Goal: Check status: Check status

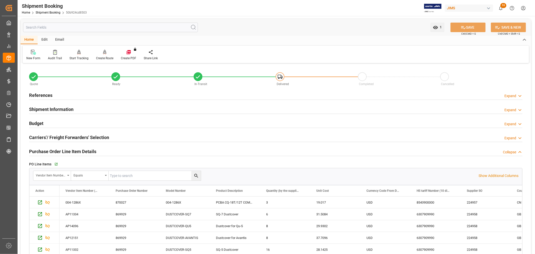
click at [128, 116] on div "Budget Expand" at bounding box center [276, 123] width 500 height 14
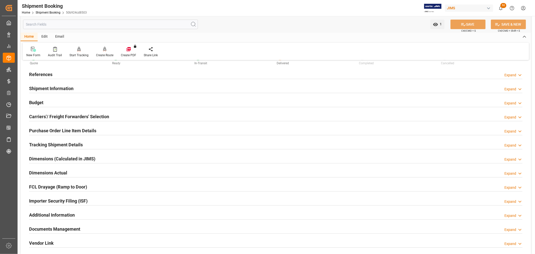
scroll to position [7, 0]
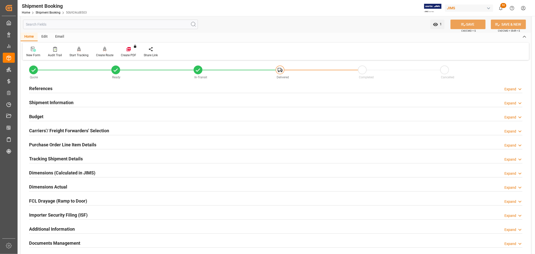
click at [42, 115] on h2 "Budget" at bounding box center [36, 116] width 14 height 7
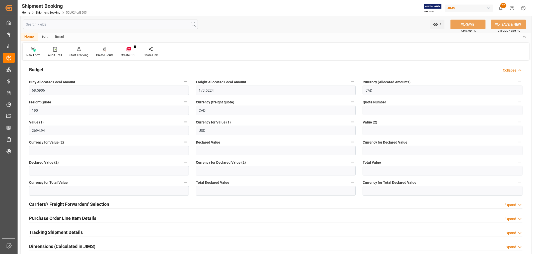
scroll to position [91, 0]
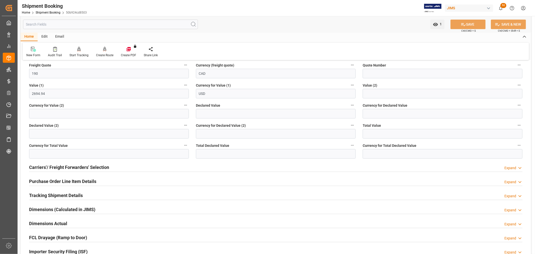
click at [41, 180] on h2 "Purchase Order Line Item Details" at bounding box center [62, 181] width 67 height 7
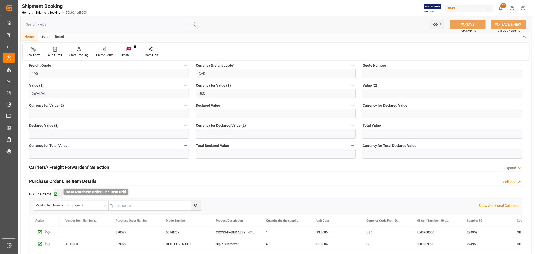
click at [54, 194] on icon "button" at bounding box center [56, 194] width 4 height 4
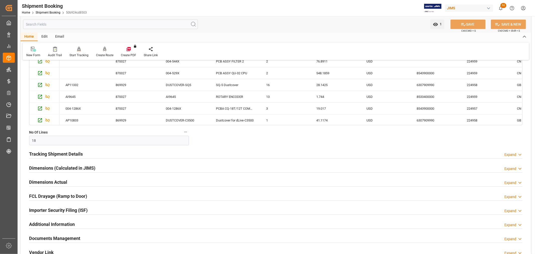
scroll to position [313, 0]
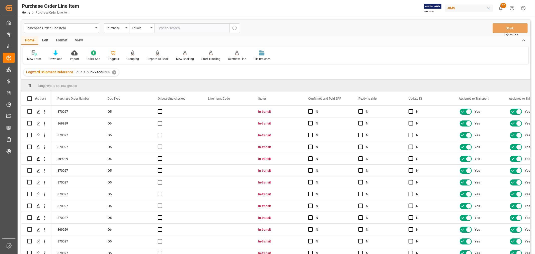
click at [76, 41] on div "View" at bounding box center [78, 40] width 15 height 9
click at [31, 57] on div "Default" at bounding box center [32, 59] width 10 height 5
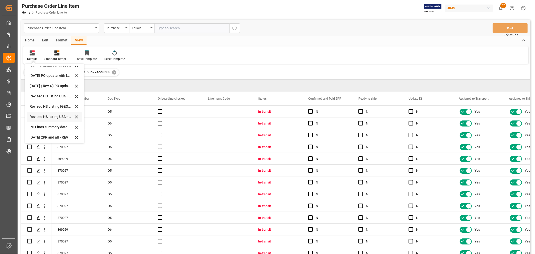
scroll to position [140, 0]
click at [41, 104] on div "Revised HS Listing Canada" at bounding box center [52, 105] width 44 height 5
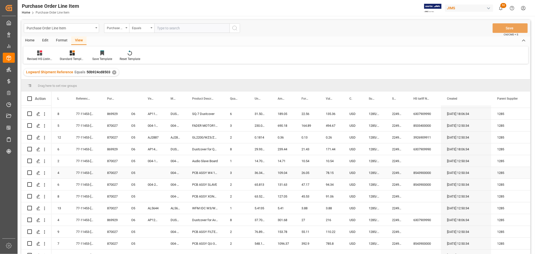
scroll to position [0, 0]
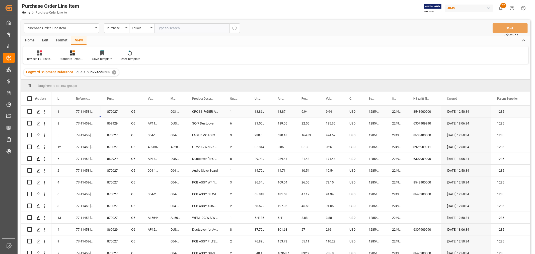
click at [76, 110] on div "77-11453-[GEOGRAPHIC_DATA]" at bounding box center [85, 112] width 31 height 12
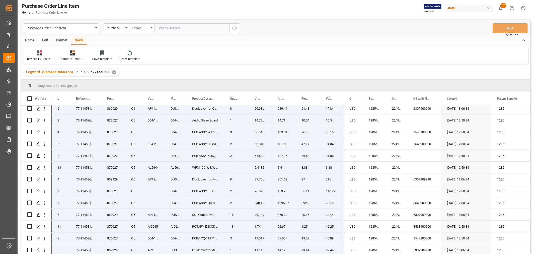
scroll to position [64, 0]
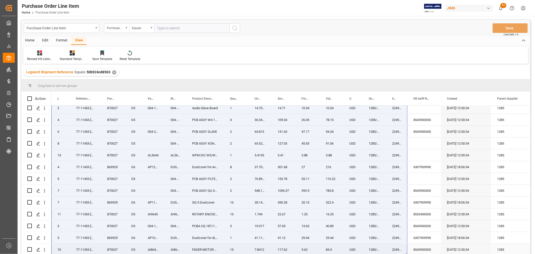
drag, startPoint x: 58, startPoint y: 108, endPoint x: 388, endPoint y: 253, distance: 360.1
click at [388, 253] on div "870027 O5 1 77-11453-GB 003-876X CROSS-FADER ASSY INC.HARNESS 1 13.8686 13.87 9…" at bounding box center [321, 149] width 540 height 212
click at [106, 116] on div "870027" at bounding box center [113, 120] width 24 height 12
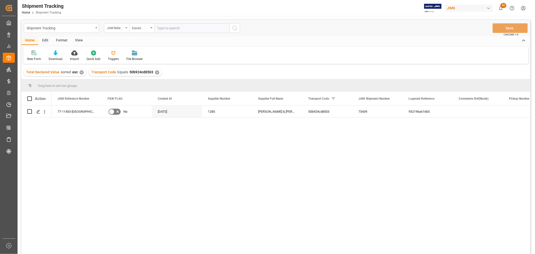
click at [80, 40] on div "View" at bounding box center [78, 40] width 15 height 9
click at [28, 57] on div "Default" at bounding box center [32, 59] width 10 height 5
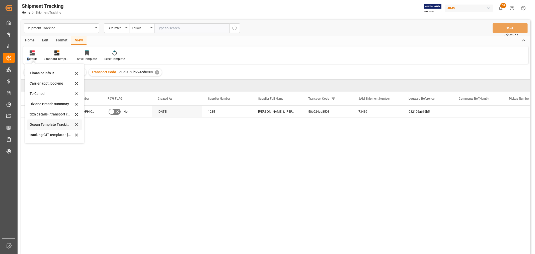
scroll to position [28, 0]
click at [38, 136] on div "[DATE]" at bounding box center [52, 135] width 44 height 5
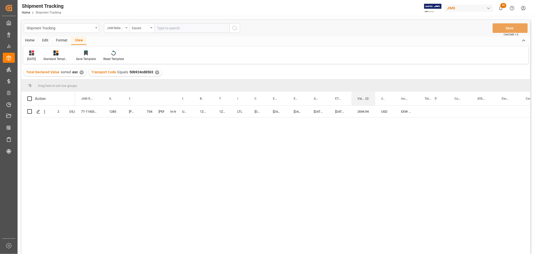
drag, startPoint x: 370, startPoint y: 97, endPoint x: 374, endPoint y: 101, distance: 5.0
click at [374, 101] on div at bounding box center [375, 99] width 2 height 14
click at [261, 142] on div "77-11453-GB No 1285 [PERSON_NAME] & [PERSON_NAME] 73439 In-transit [PERSON_NAME…" at bounding box center [302, 181] width 455 height 151
